Goal: Task Accomplishment & Management: Manage account settings

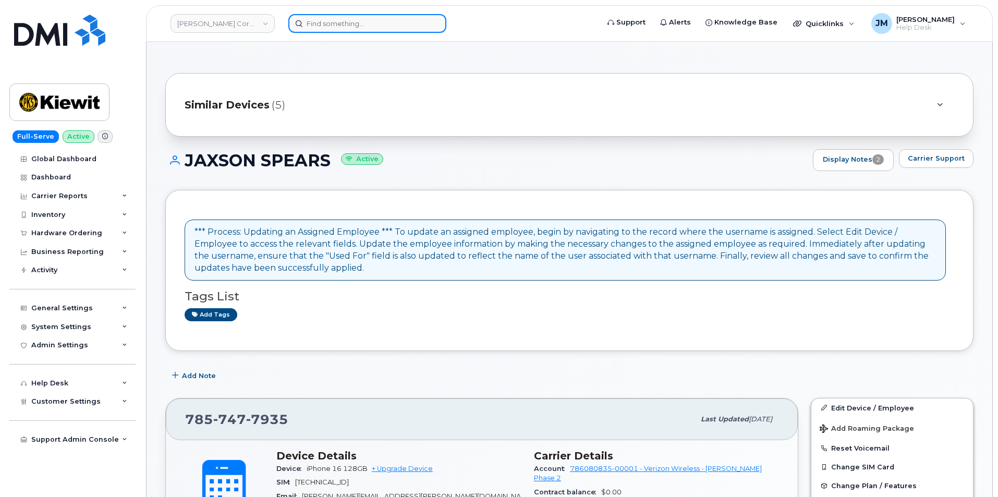
click at [346, 20] on input at bounding box center [367, 23] width 158 height 19
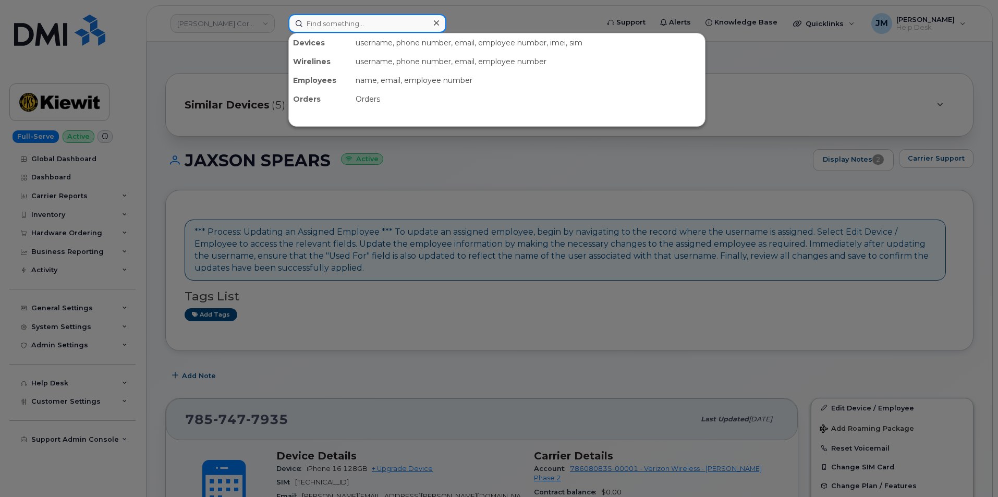
paste input "8174128786"
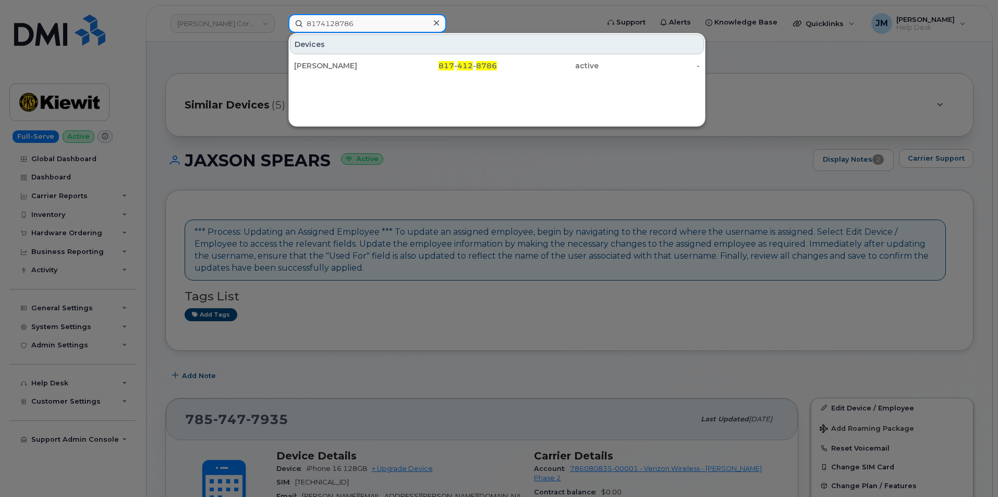
type input "8174128786"
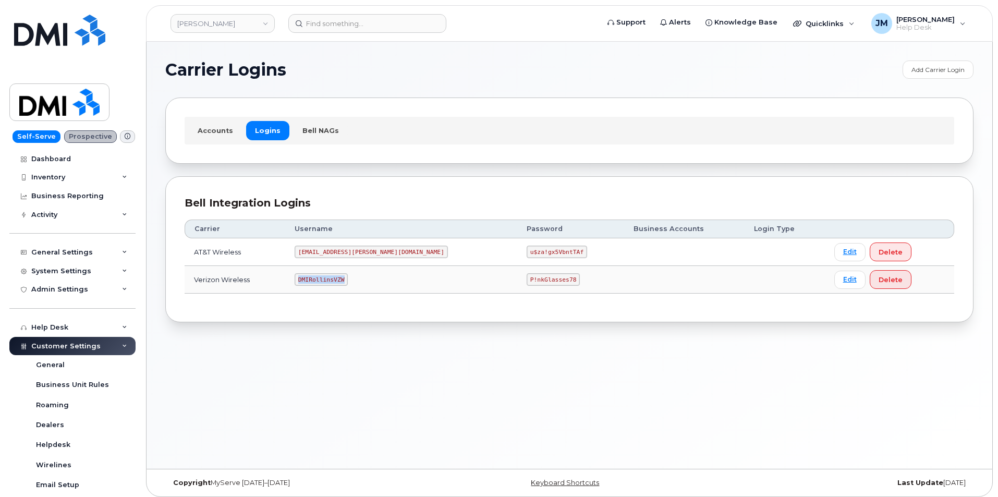
drag, startPoint x: 361, startPoint y: 280, endPoint x: 319, endPoint y: 279, distance: 42.2
click at [295, 286] on tr "Verizon Wireless DMIRollinsVZW P!nkGlasses78 Edit Delete" at bounding box center [569, 280] width 769 height 28
copy tr "DMIRollinsVZW"
drag, startPoint x: 510, startPoint y: 279, endPoint x: 463, endPoint y: 285, distance: 46.7
click at [526, 285] on code "P!nkGlasses78" at bounding box center [552, 279] width 53 height 13
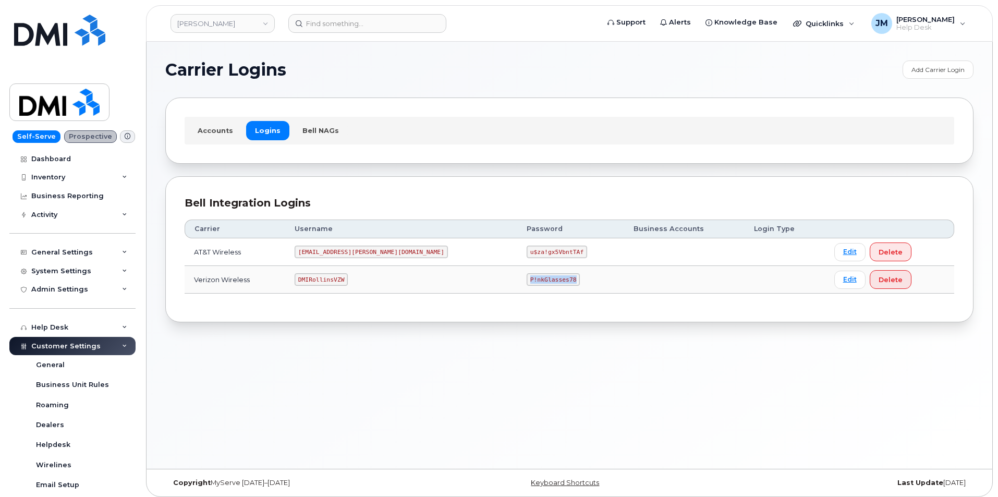
copy code "P!nkGlasses78"
